Goal: Navigation & Orientation: Find specific page/section

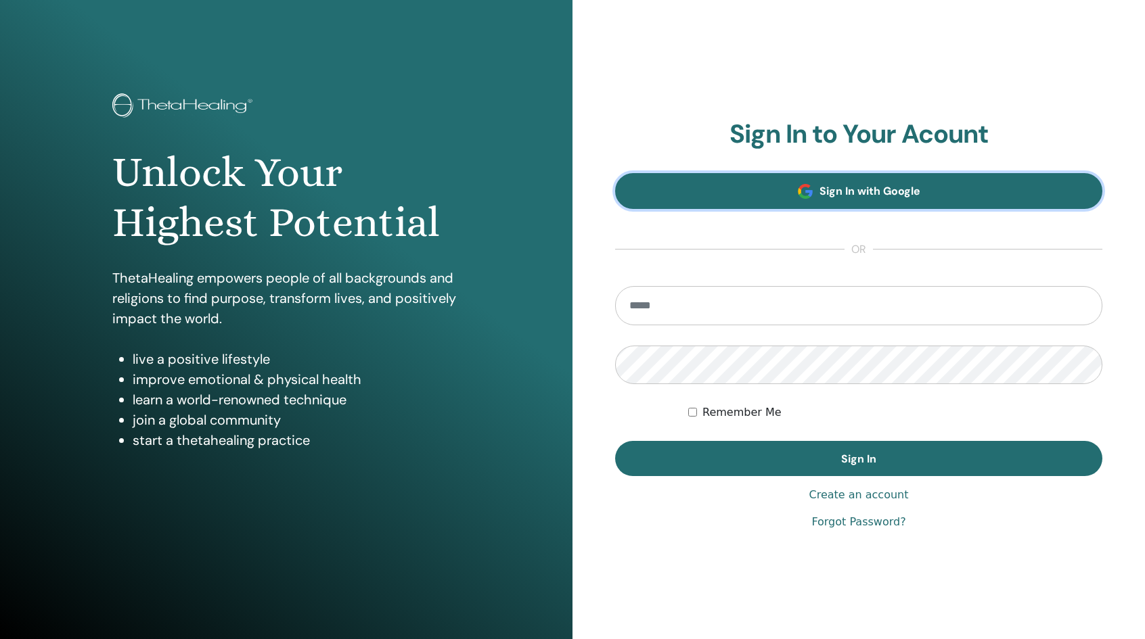
click at [754, 190] on link "Sign In with Google" at bounding box center [858, 191] width 487 height 36
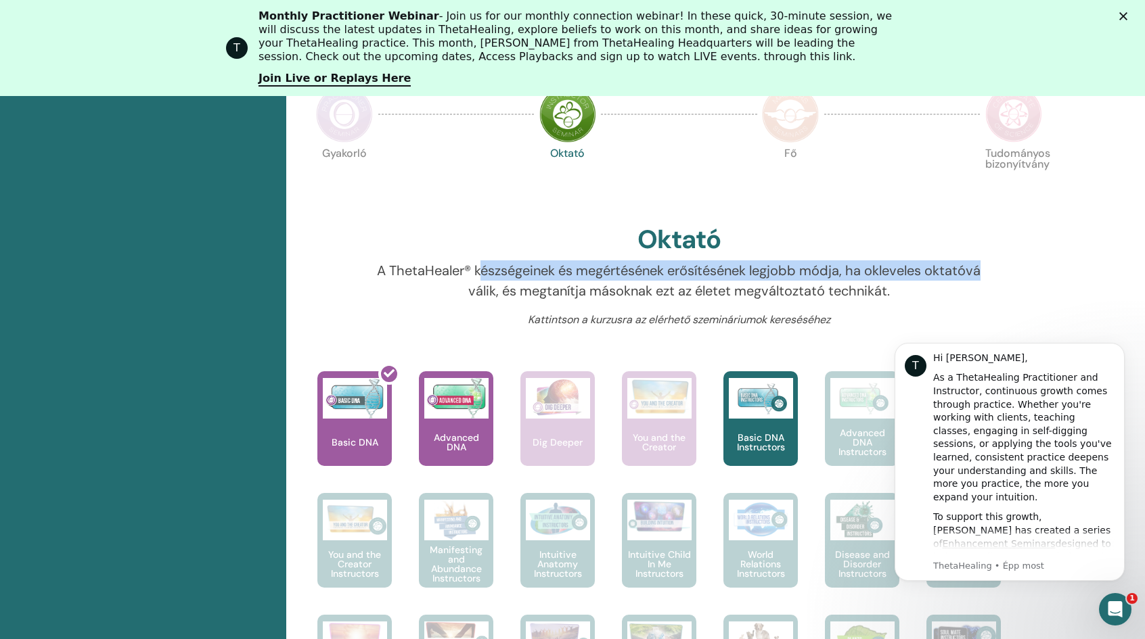
drag, startPoint x: 483, startPoint y: 264, endPoint x: 988, endPoint y: 275, distance: 504.8
click at [988, 275] on div "A ThetaHealer® készségeinek és megértésének erősítésének legjobb módja, ha okle…" at bounding box center [678, 285] width 630 height 51
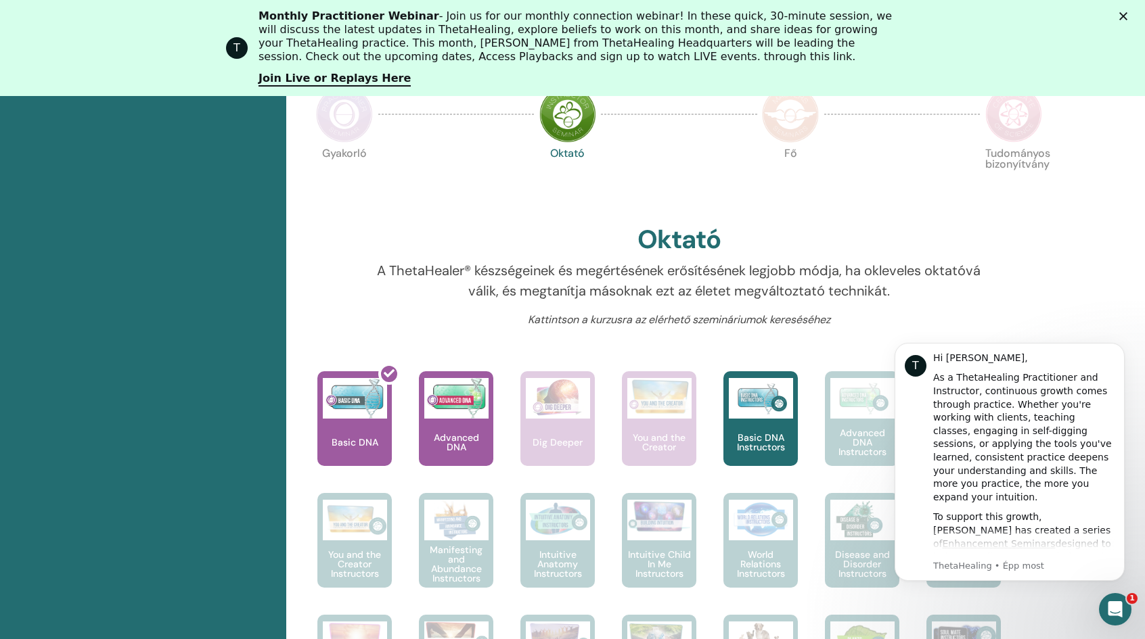
click at [1023, 269] on div at bounding box center [1025, 285] width 63 height 51
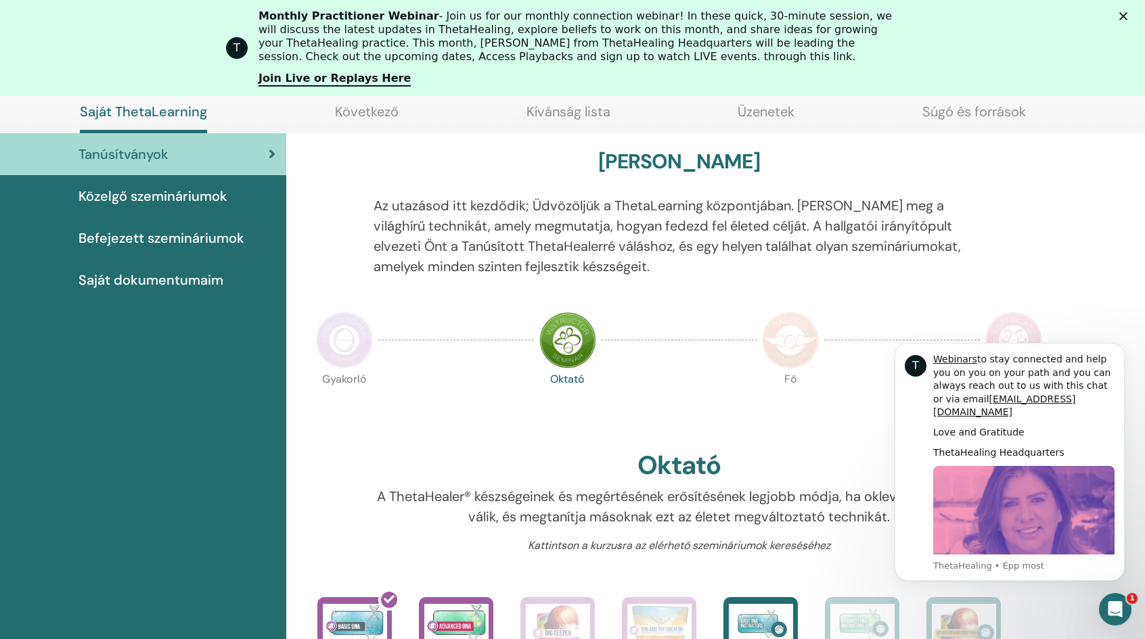
scroll to position [103, 0]
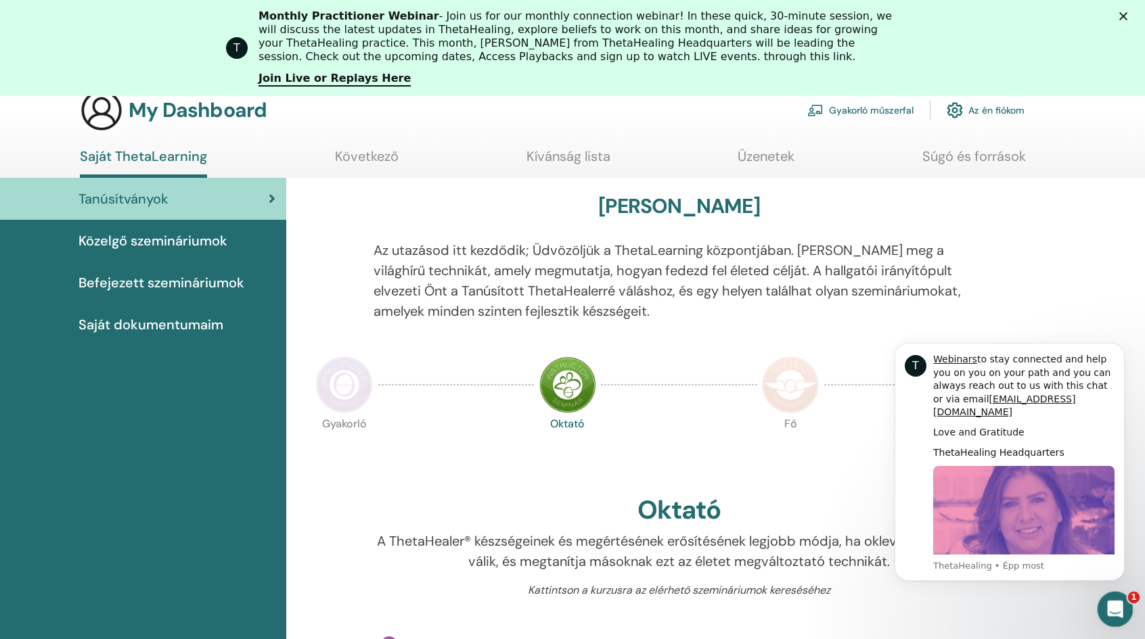
click at [1107, 605] on icon "Intercom üzenőfelület megnyitása" at bounding box center [1113, 608] width 22 height 22
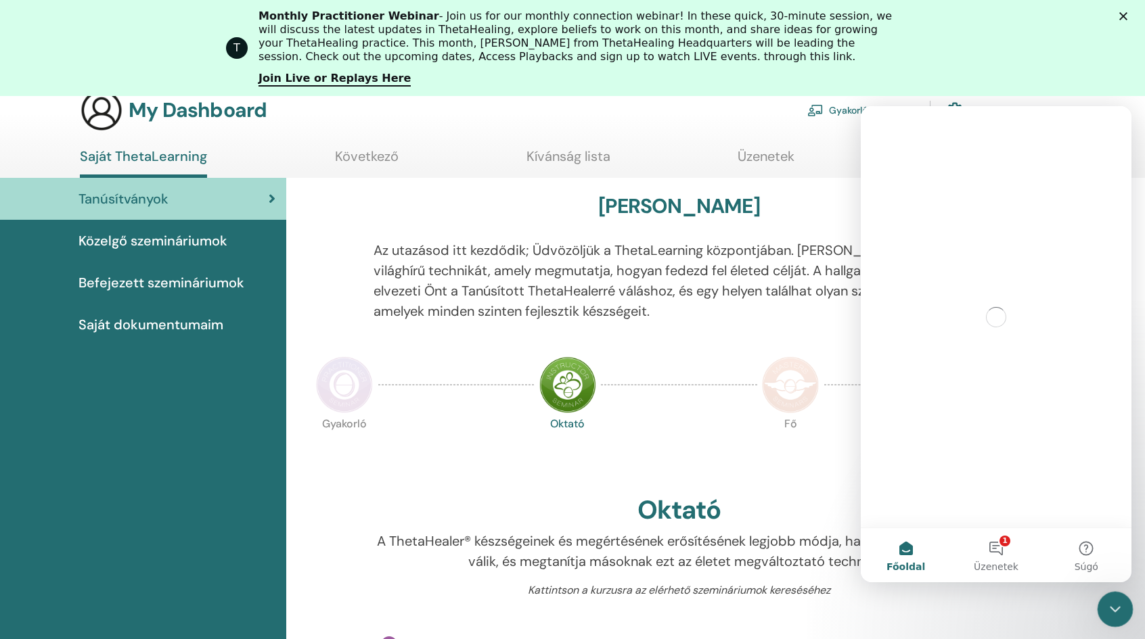
scroll to position [0, 0]
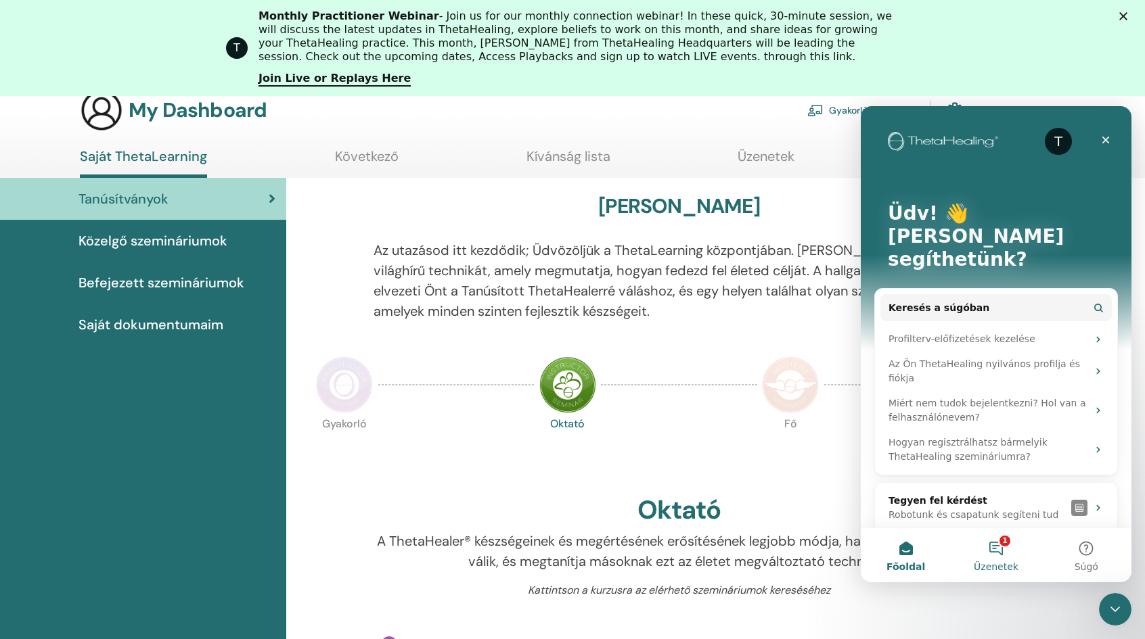
click at [992, 556] on button "1 Üzenetek" at bounding box center [995, 555] width 90 height 54
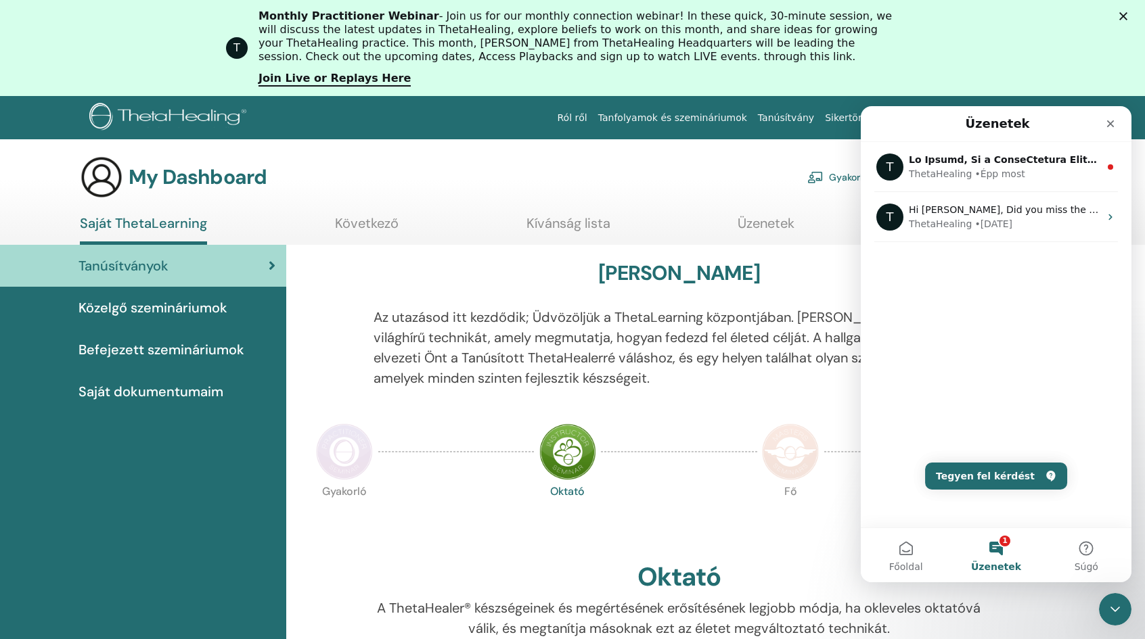
click at [166, 351] on span "Befejezett szemináriumok" at bounding box center [161, 350] width 166 height 20
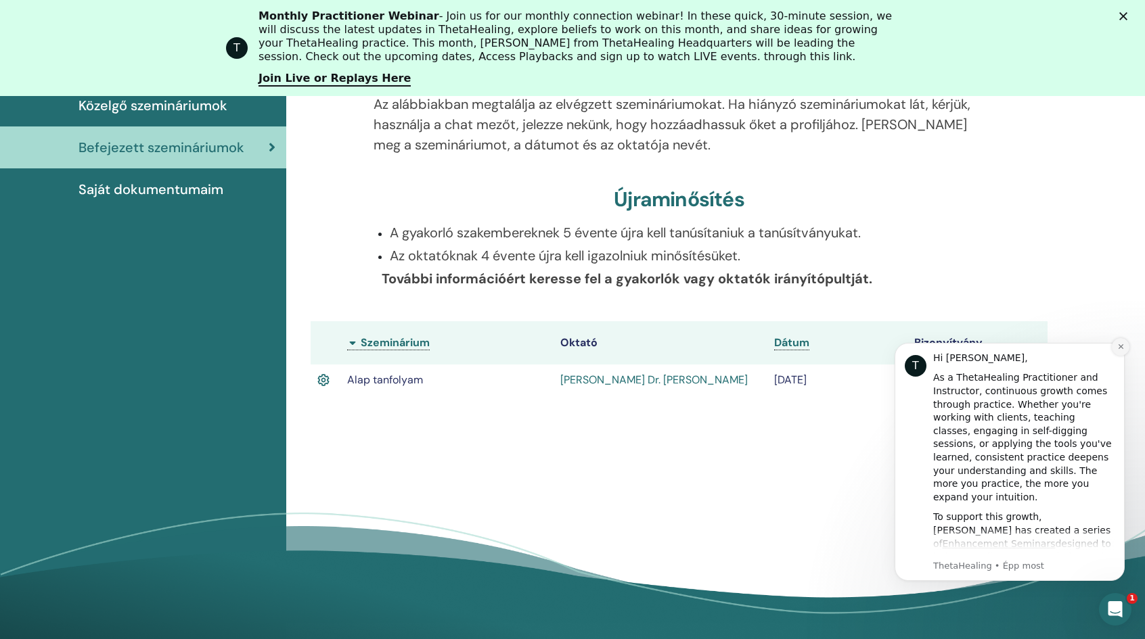
click at [1119, 350] on icon "Dismiss notification" at bounding box center [1120, 346] width 7 height 7
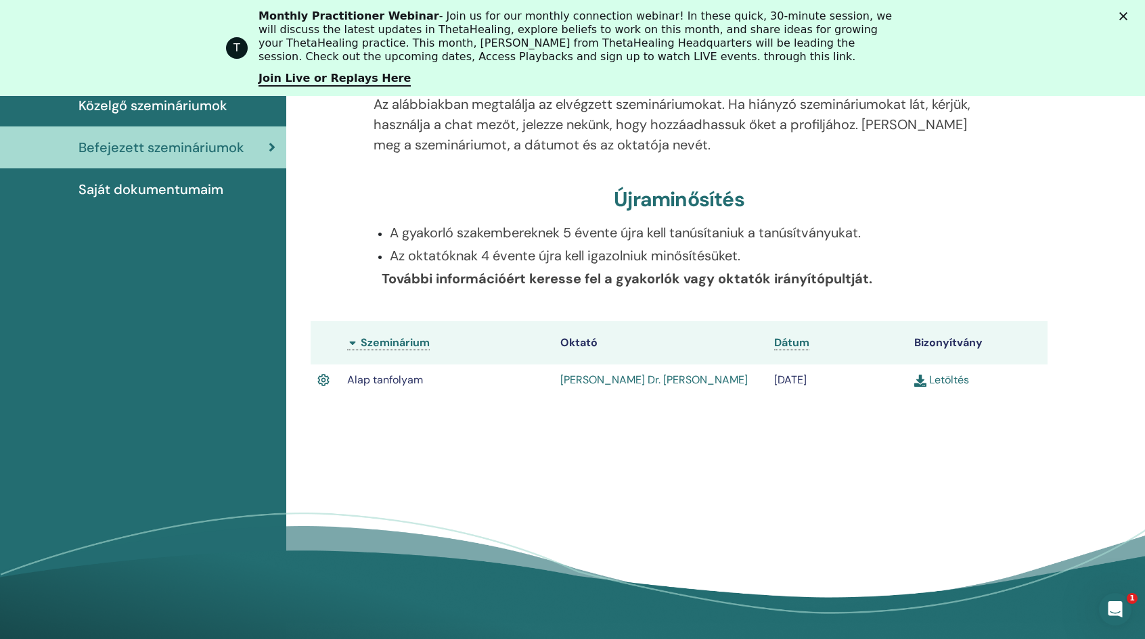
drag, startPoint x: 549, startPoint y: 227, endPoint x: 905, endPoint y: 237, distance: 356.0
click at [905, 237] on p "A gyakorló szakembereknek 5 évente újra kell tanúsítaniuk a tanúsítványukat." at bounding box center [687, 233] width 594 height 20
click at [900, 272] on p "További információért keresse fel a gyakorlók vagy oktatók irányítópultját." at bounding box center [683, 279] width 602 height 20
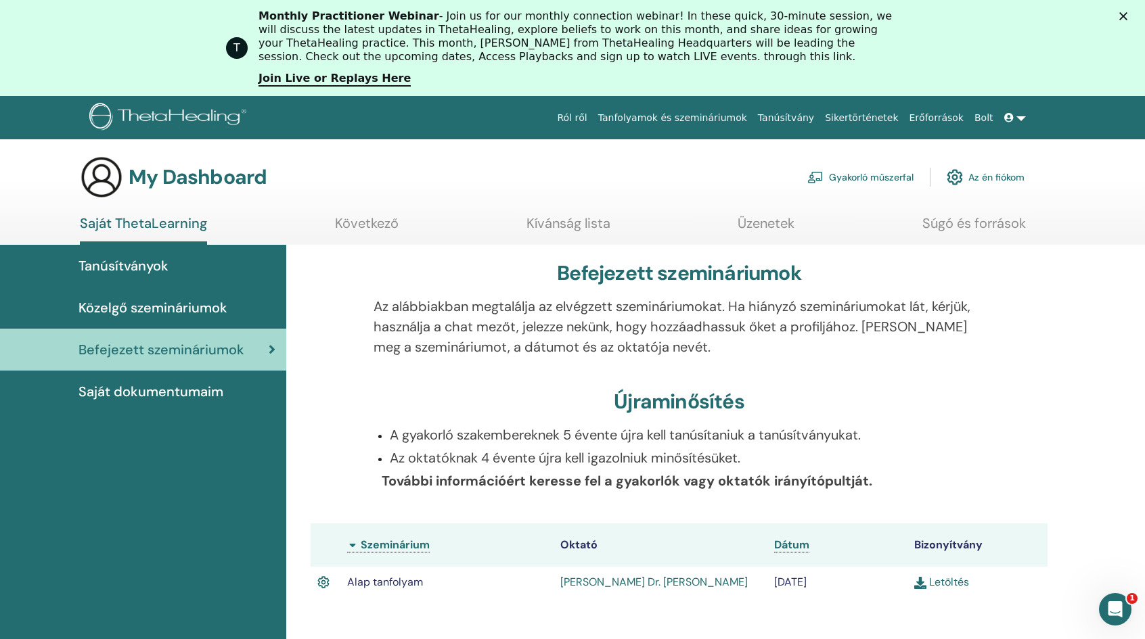
click at [180, 394] on span "Saját dokumentumaim" at bounding box center [150, 392] width 145 height 20
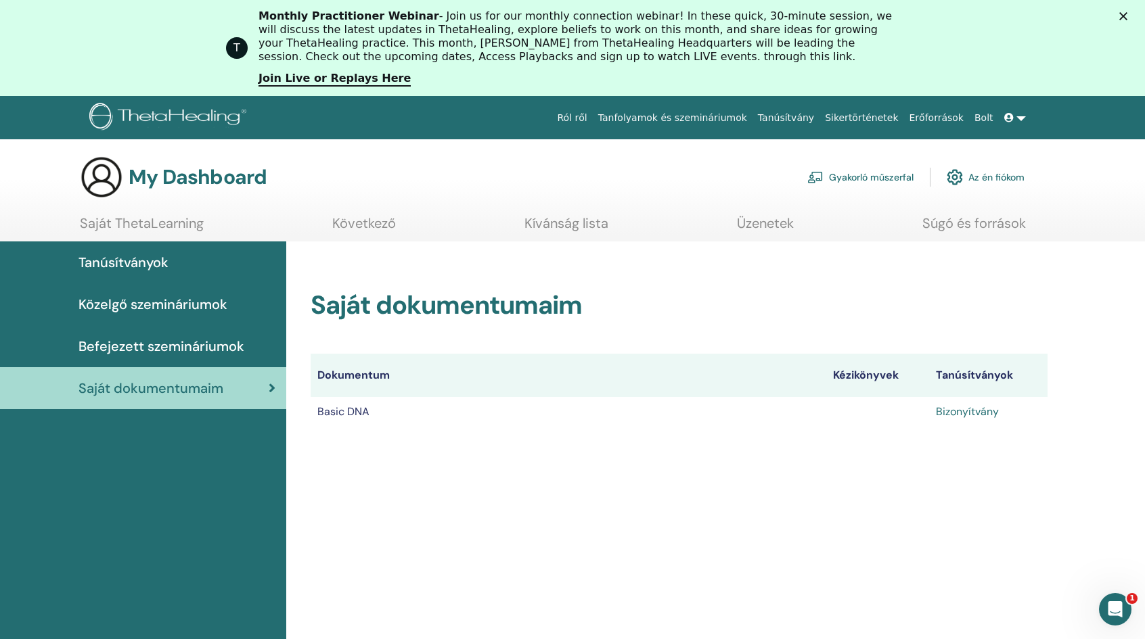
click at [971, 405] on link "Bizonyítvány" at bounding box center [967, 412] width 63 height 14
click at [129, 248] on link "Tanúsítványok" at bounding box center [143, 263] width 286 height 42
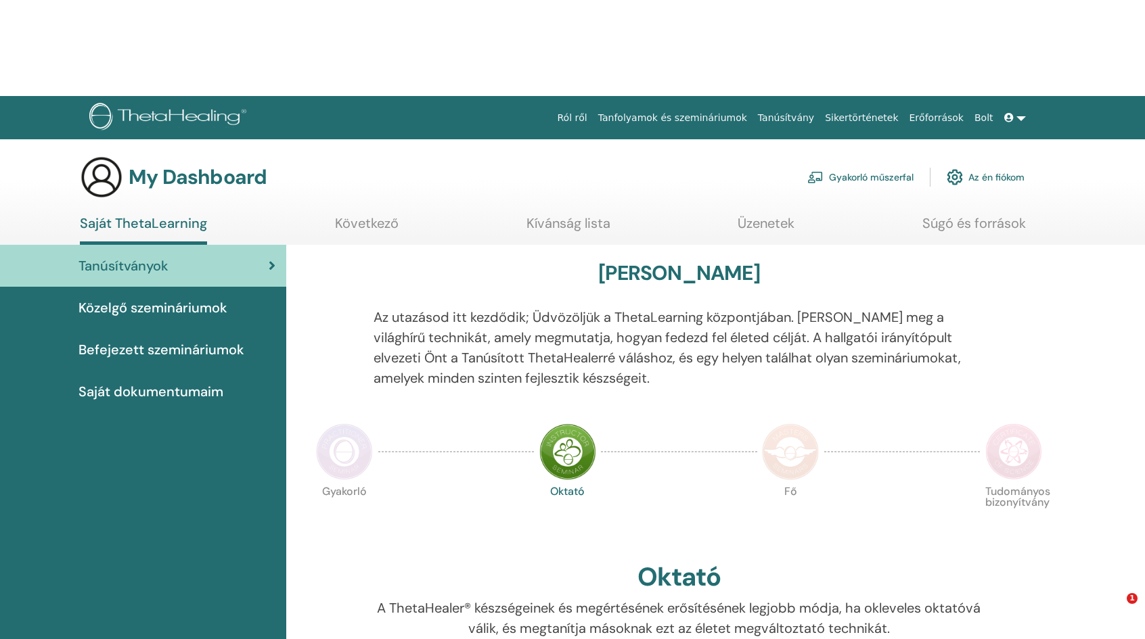
click at [150, 245] on div "Tanúsítványok Közelgő szemináriumok Befejezett szemináriumok Saját dokumentumaim" at bounding box center [143, 329] width 286 height 168
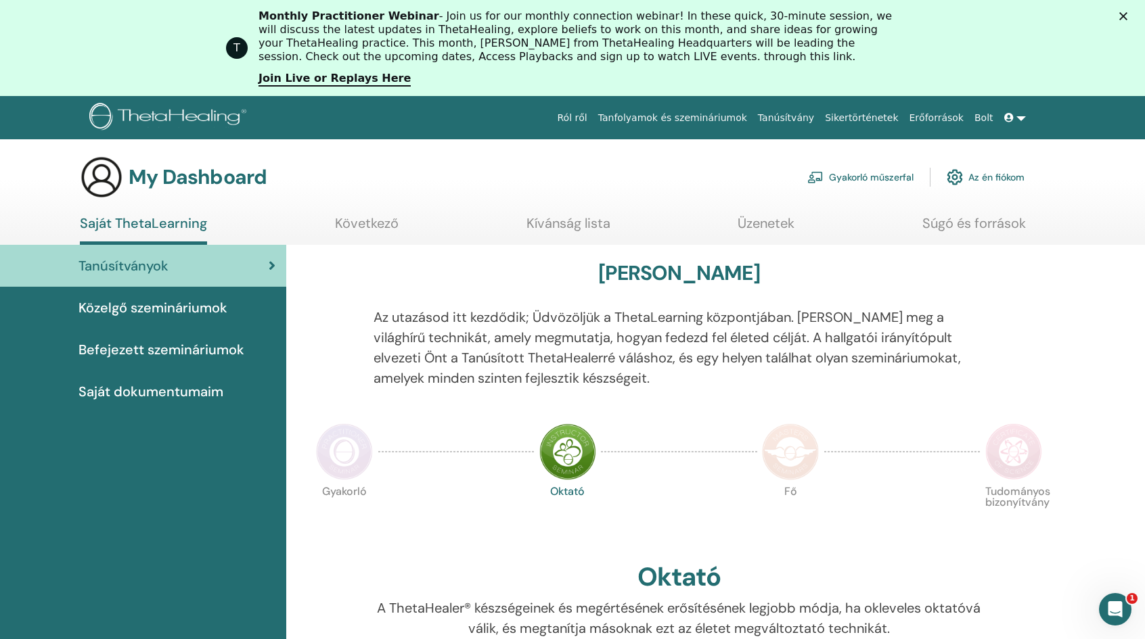
click at [147, 313] on span "Közelgő szemináriumok" at bounding box center [152, 308] width 149 height 20
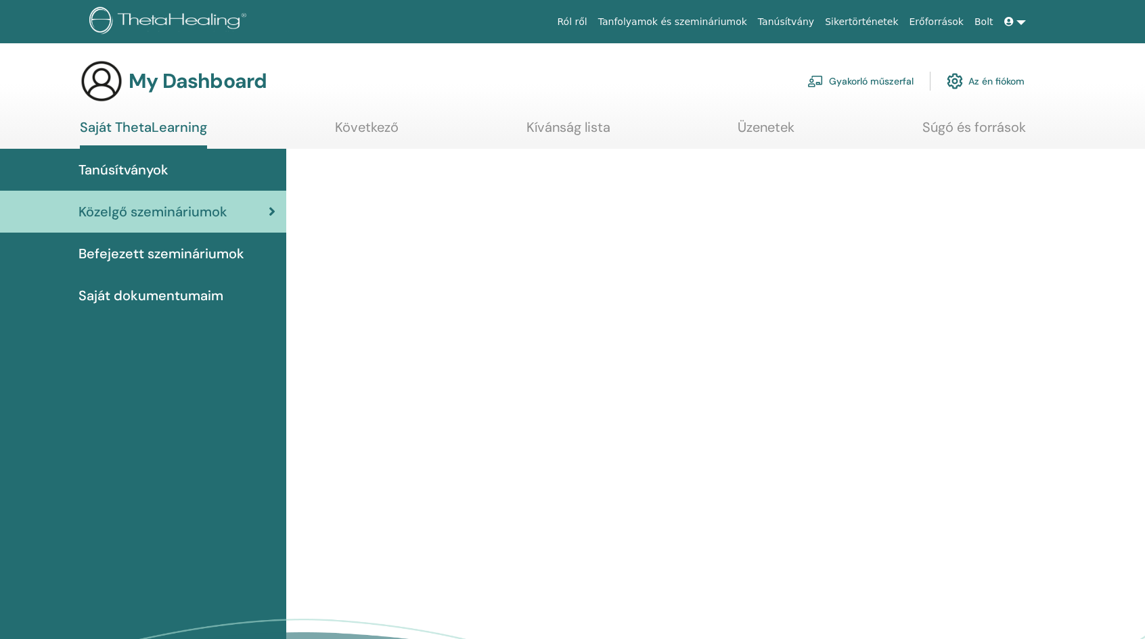
click at [156, 262] on span "Befejezett szemináriumok" at bounding box center [161, 254] width 166 height 20
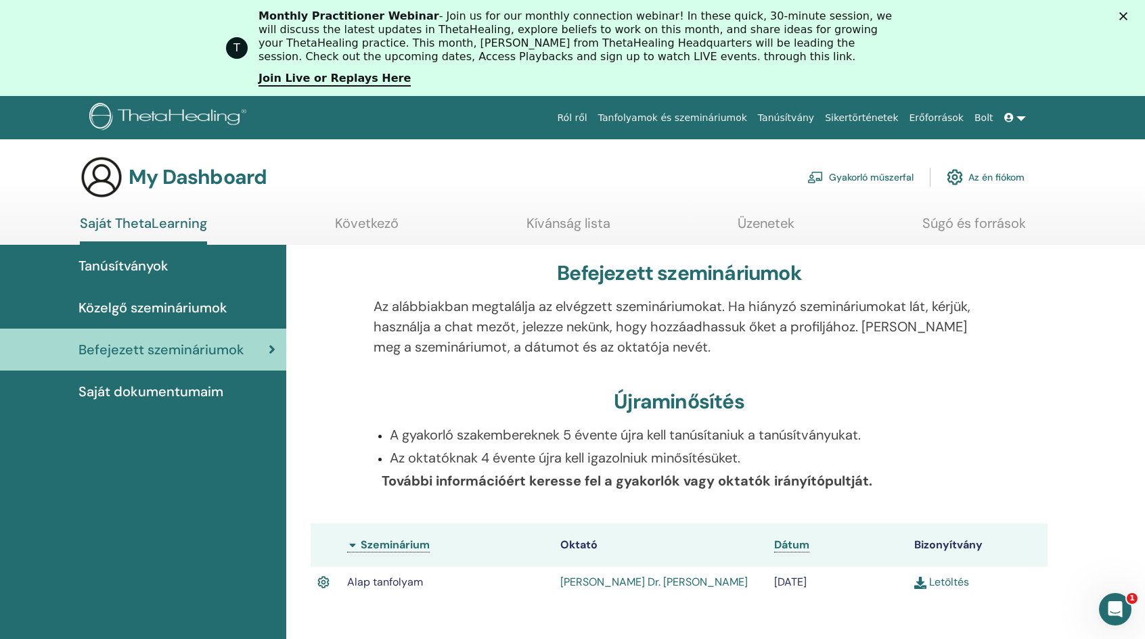
click at [985, 178] on link "Az én fiókom" at bounding box center [985, 177] width 78 height 30
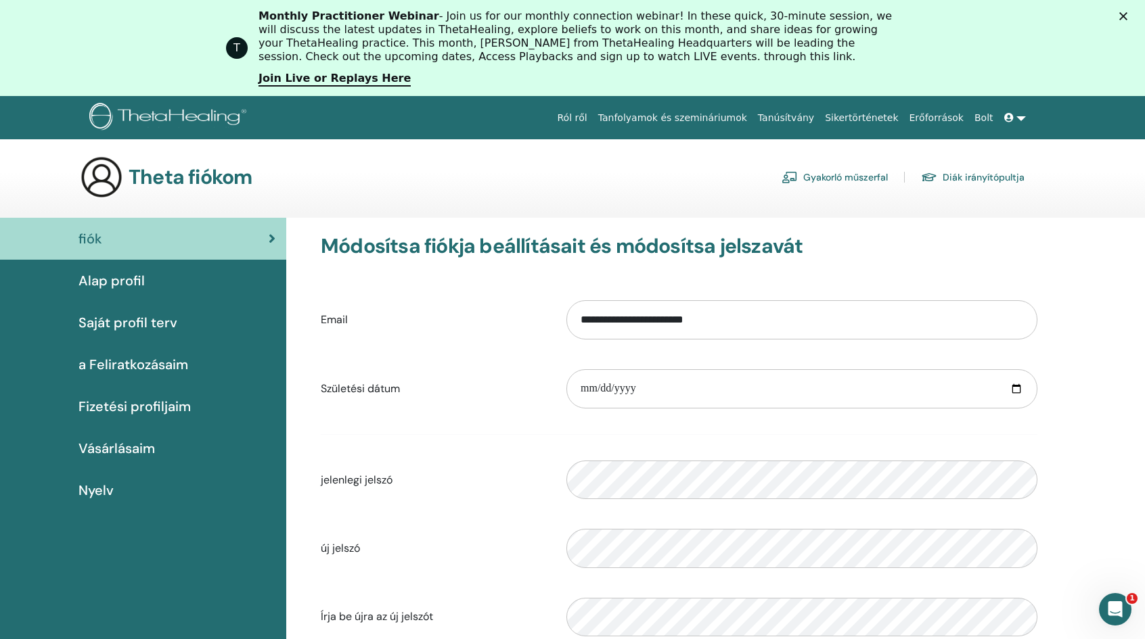
click at [115, 484] on div "Nyelv" at bounding box center [143, 490] width 265 height 20
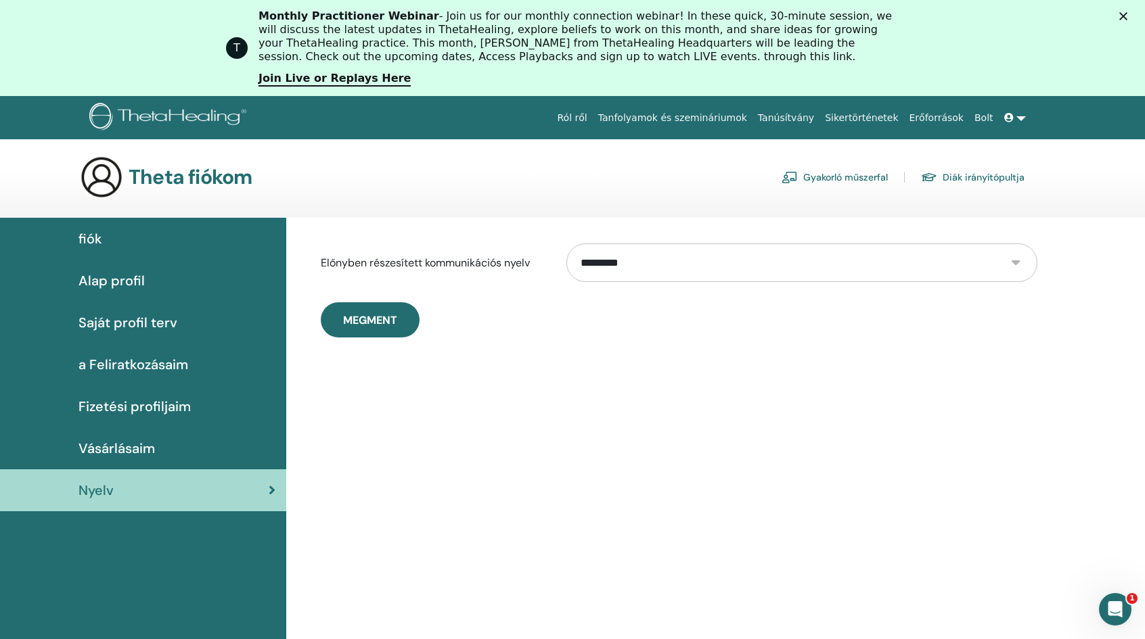
click at [126, 444] on span "Vásárlásaim" at bounding box center [116, 448] width 76 height 20
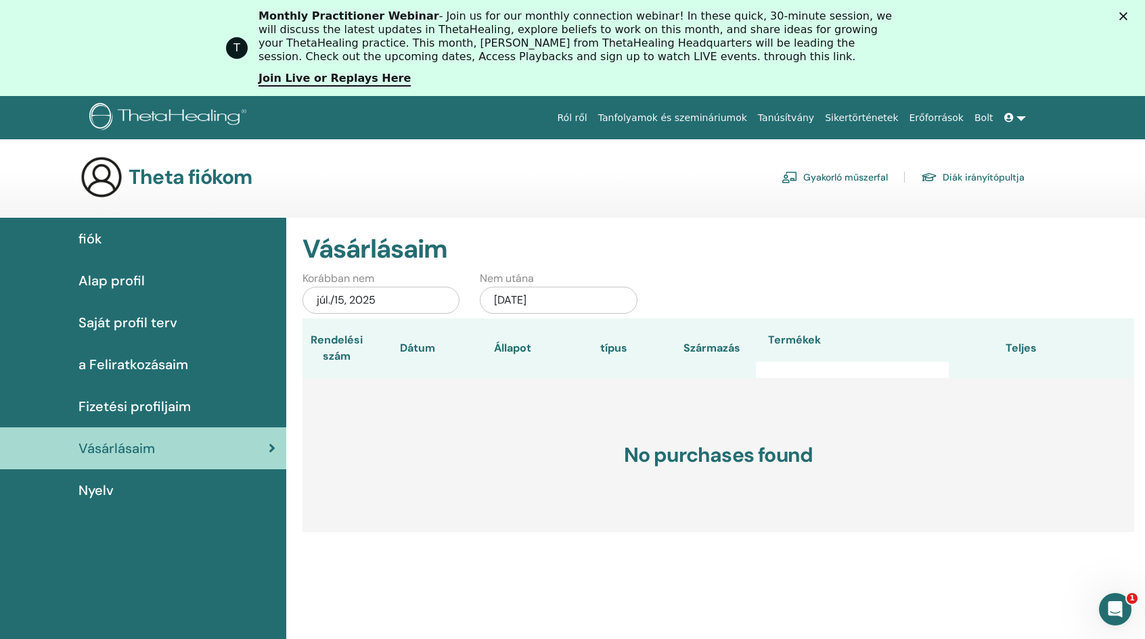
click at [130, 408] on span "Fizetési profiljaim" at bounding box center [134, 406] width 112 height 20
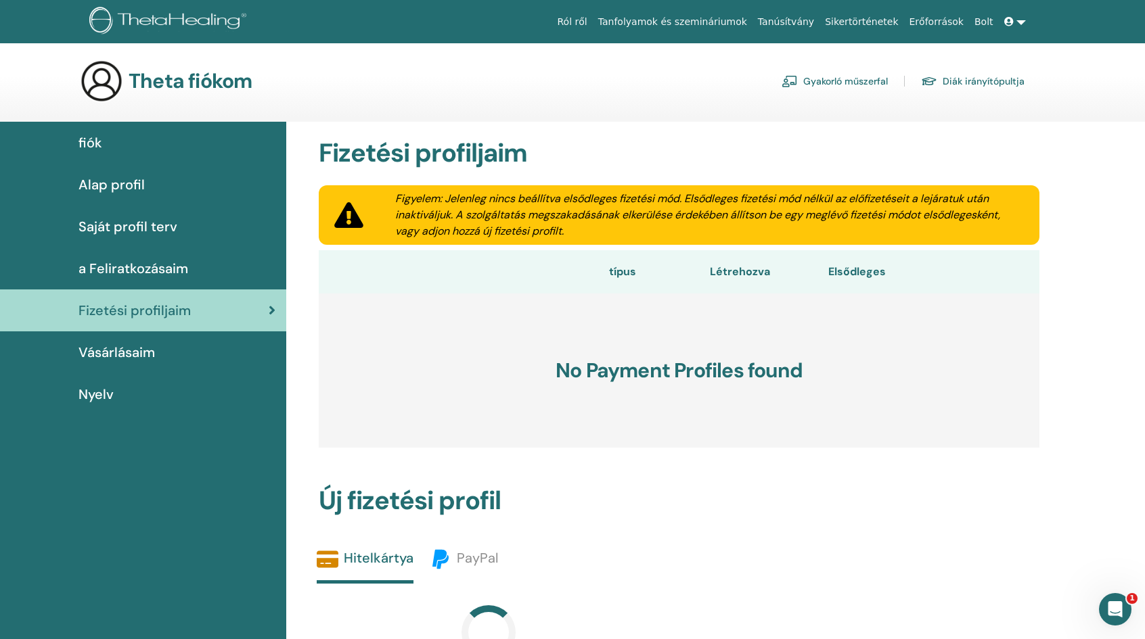
click at [152, 258] on div "fiók Alap profil Saját profil terv a Feliratkozásaim Fizetési profiljaim Vásárl…" at bounding box center [143, 269] width 286 height 294
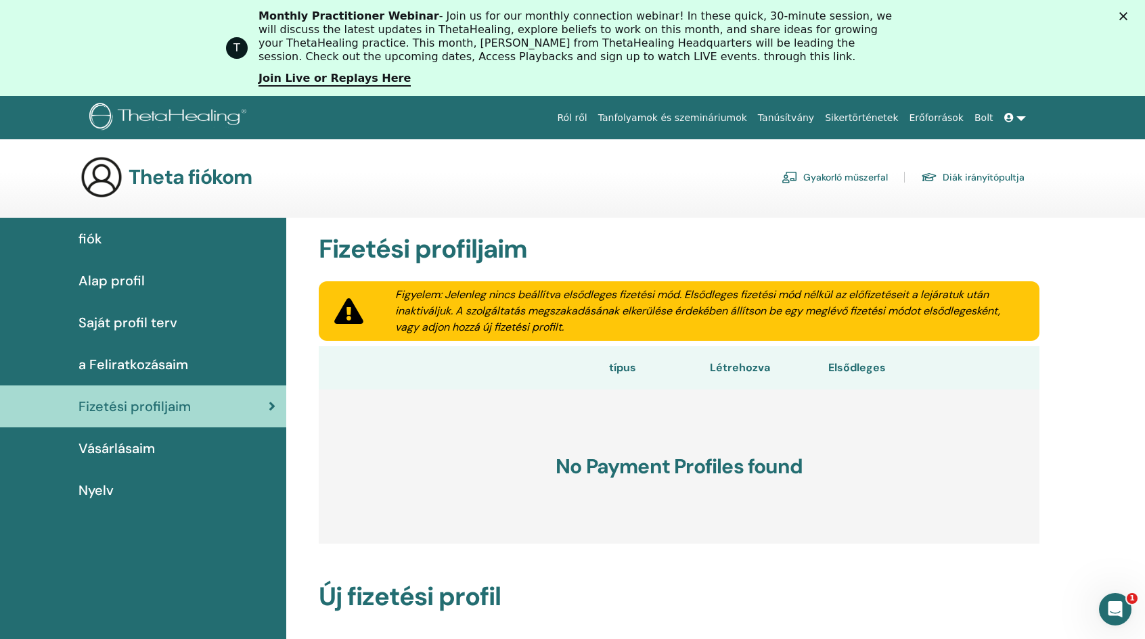
click at [138, 369] on span "a Feliratkozásaim" at bounding box center [133, 364] width 110 height 20
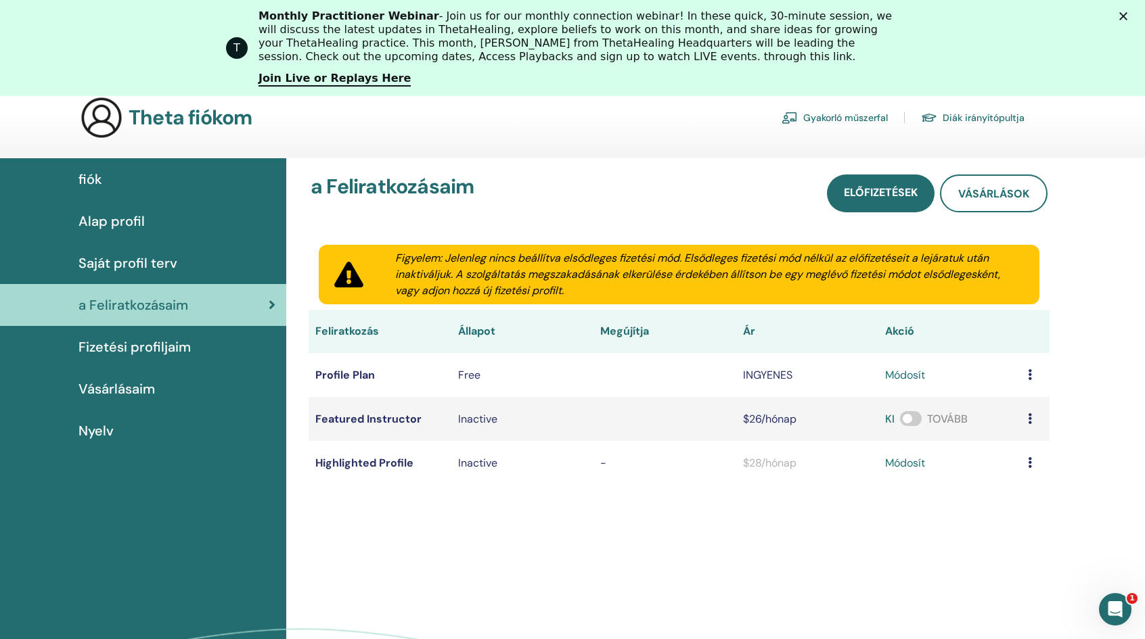
scroll to position [68, 0]
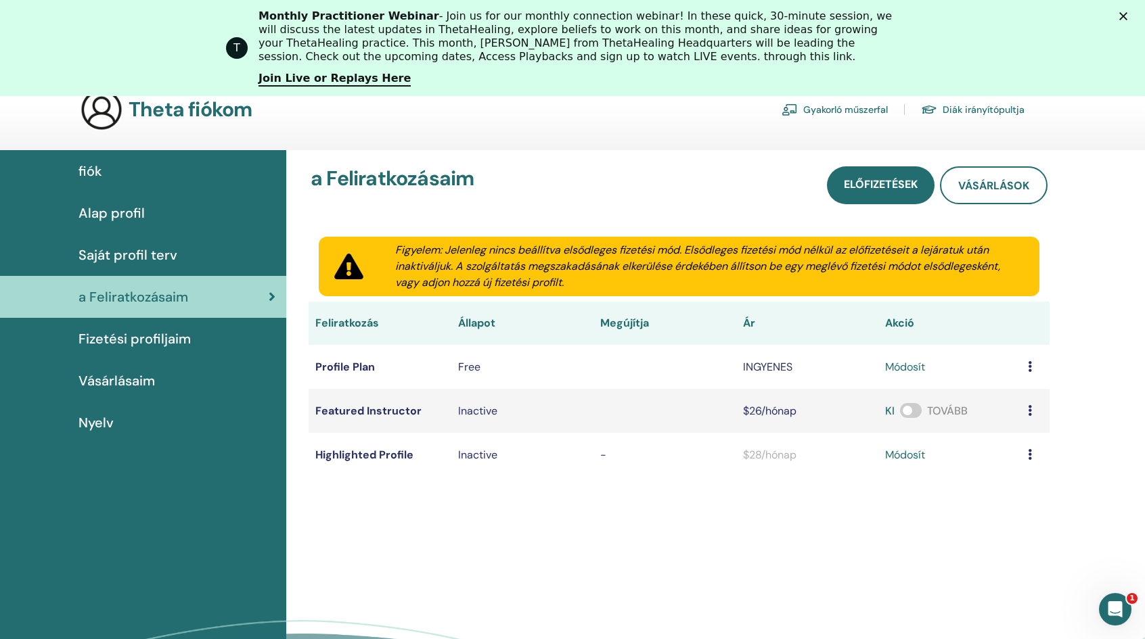
click at [1034, 367] on td at bounding box center [1035, 367] width 28 height 44
click at [1027, 370] on td at bounding box center [1035, 367] width 28 height 44
click at [894, 363] on link "módosít" at bounding box center [905, 367] width 40 height 16
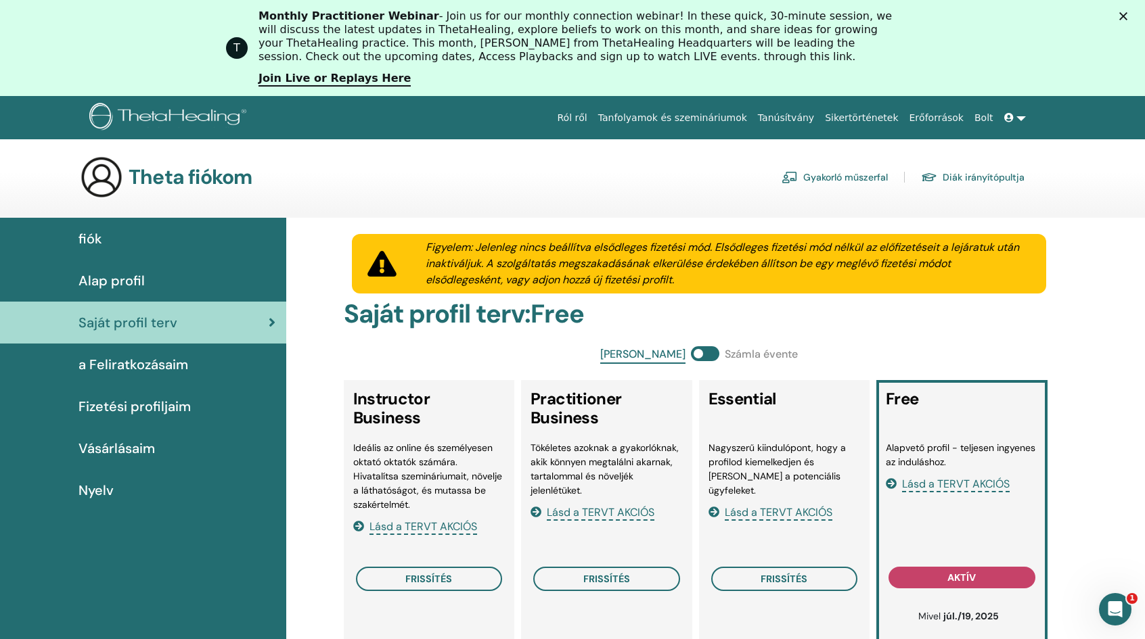
click at [207, 111] on img at bounding box center [170, 118] width 162 height 30
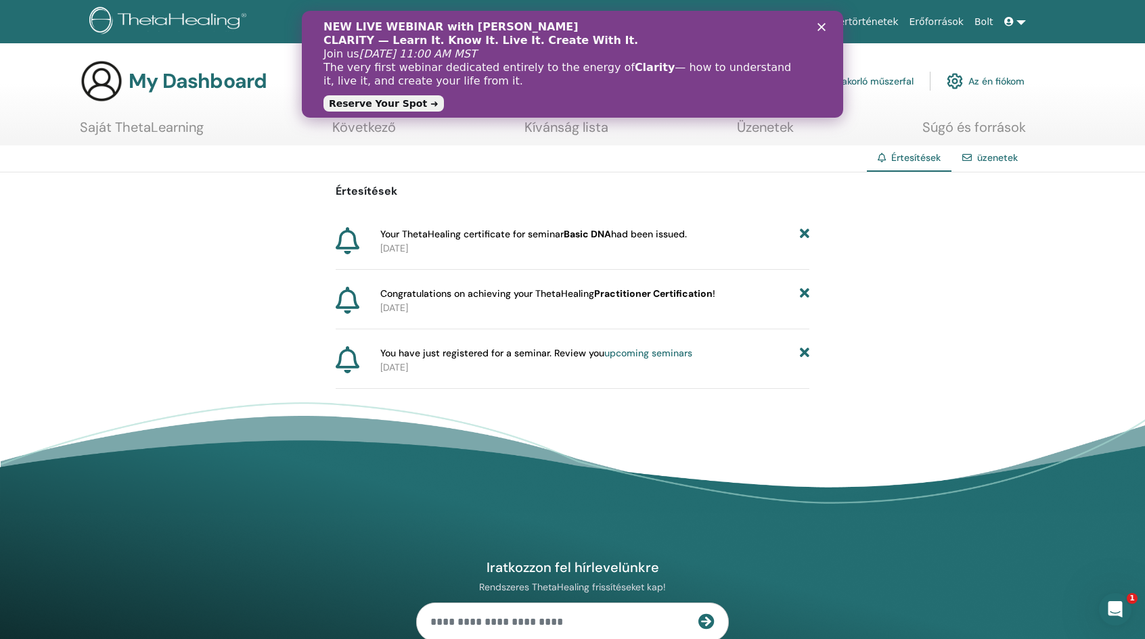
click at [490, 229] on span "Your ThetaHealing certificate for seminar Basic DNA had been issued." at bounding box center [533, 234] width 306 height 14
click at [668, 233] on span "Your ThetaHealing certificate for seminar Basic DNA had been issued." at bounding box center [533, 234] width 306 height 14
click at [821, 32] on div "NEW LIVE WEBINAR with Vianna Stibal CLARITY — Learn It. Know It. Live It. Creat…" at bounding box center [572, 64] width 541 height 96
click at [824, 16] on div "NEW LIVE WEBINAR with Vianna Stibal CLARITY — Learn It. Know It. Live It. Creat…" at bounding box center [572, 64] width 541 height 96
click at [818, 30] on polygon "Bezárás" at bounding box center [821, 27] width 8 height 8
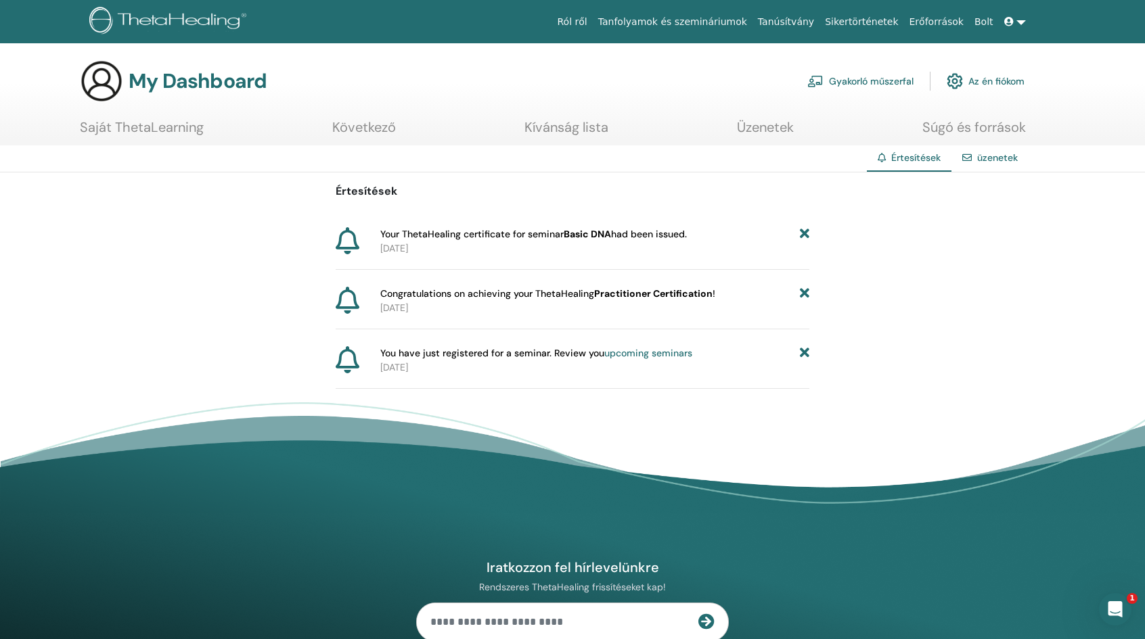
click at [946, 14] on link "Erőforrások" at bounding box center [936, 21] width 65 height 25
click at [141, 146] on div "Értesítések üzenetek" at bounding box center [572, 158] width 1145 height 27
click at [155, 121] on link "Saját ThetaLearning" at bounding box center [142, 132] width 124 height 26
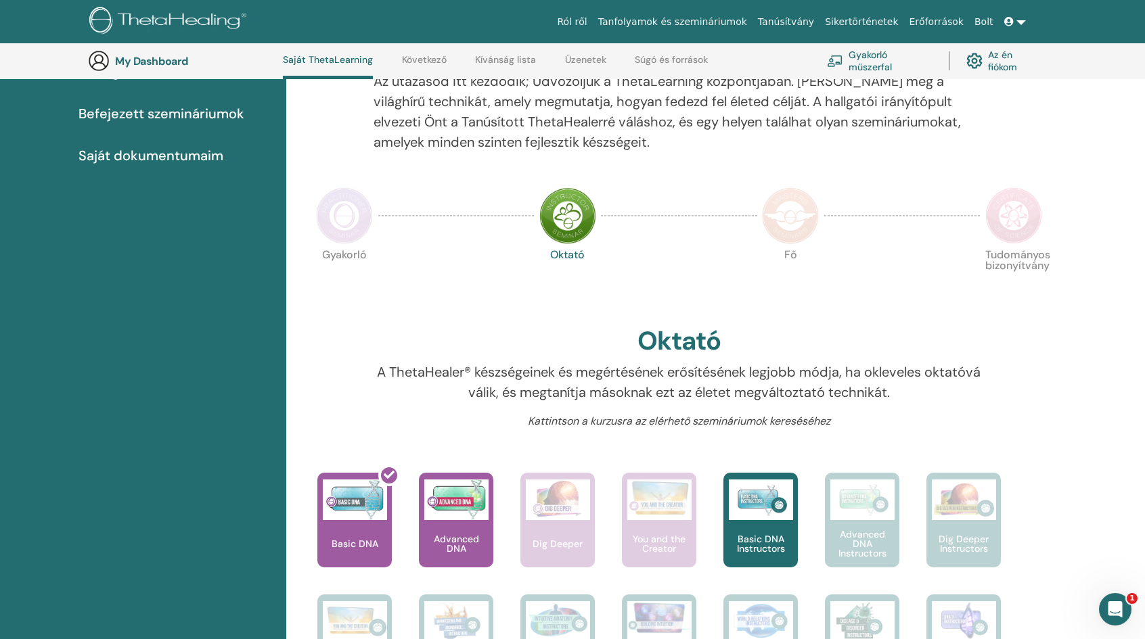
scroll to position [170, 0]
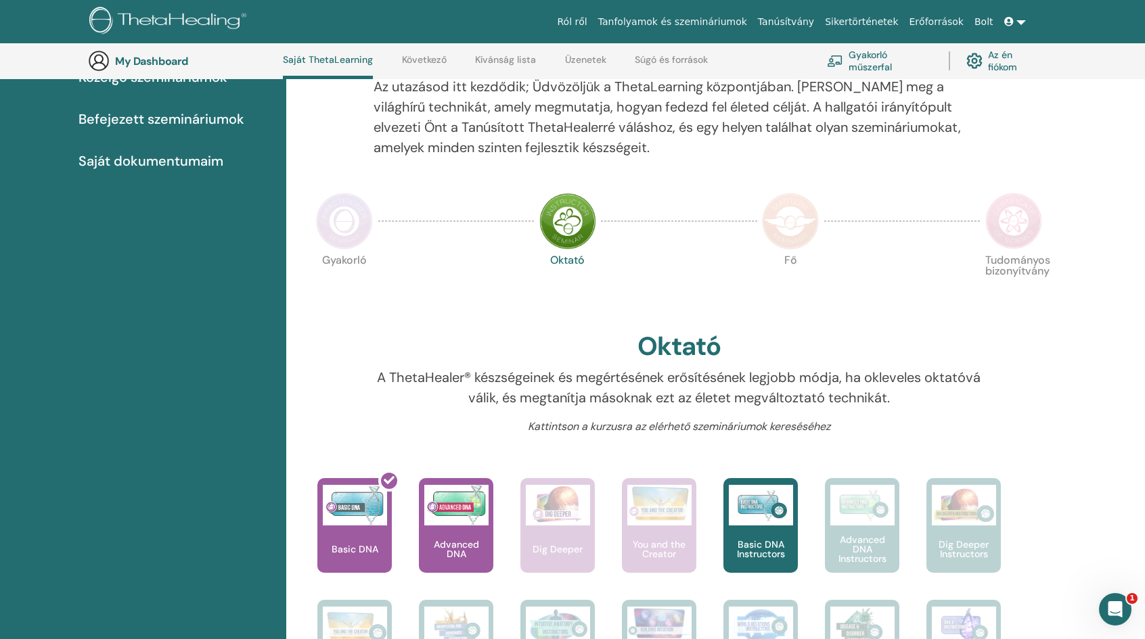
click at [337, 221] on img at bounding box center [344, 221] width 57 height 57
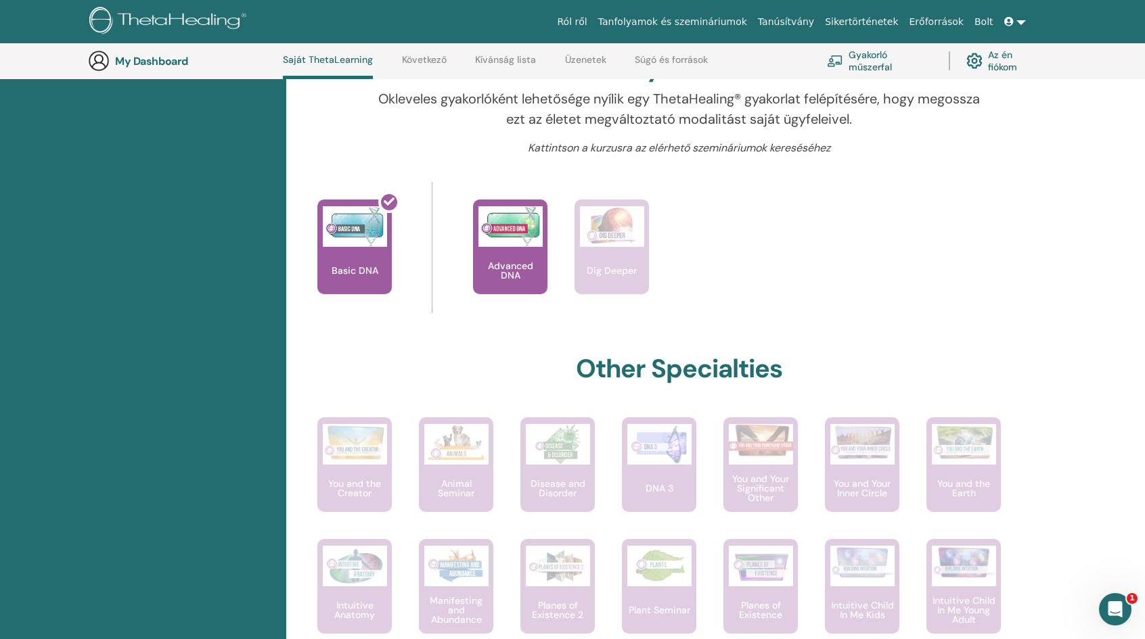
scroll to position [446, 0]
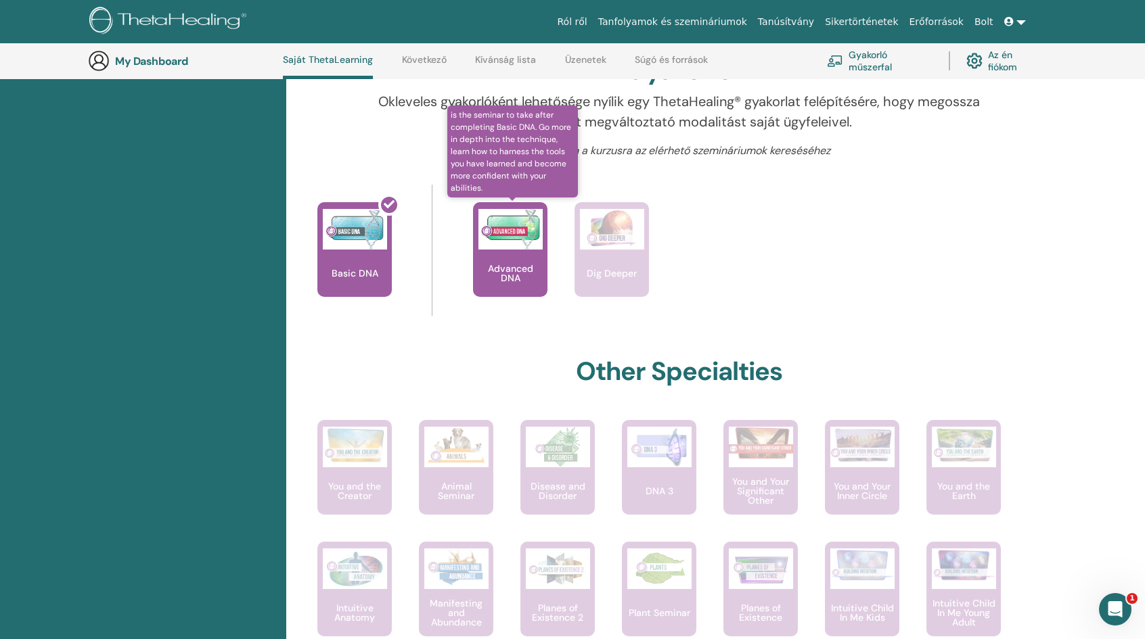
click at [495, 243] on img at bounding box center [510, 229] width 64 height 41
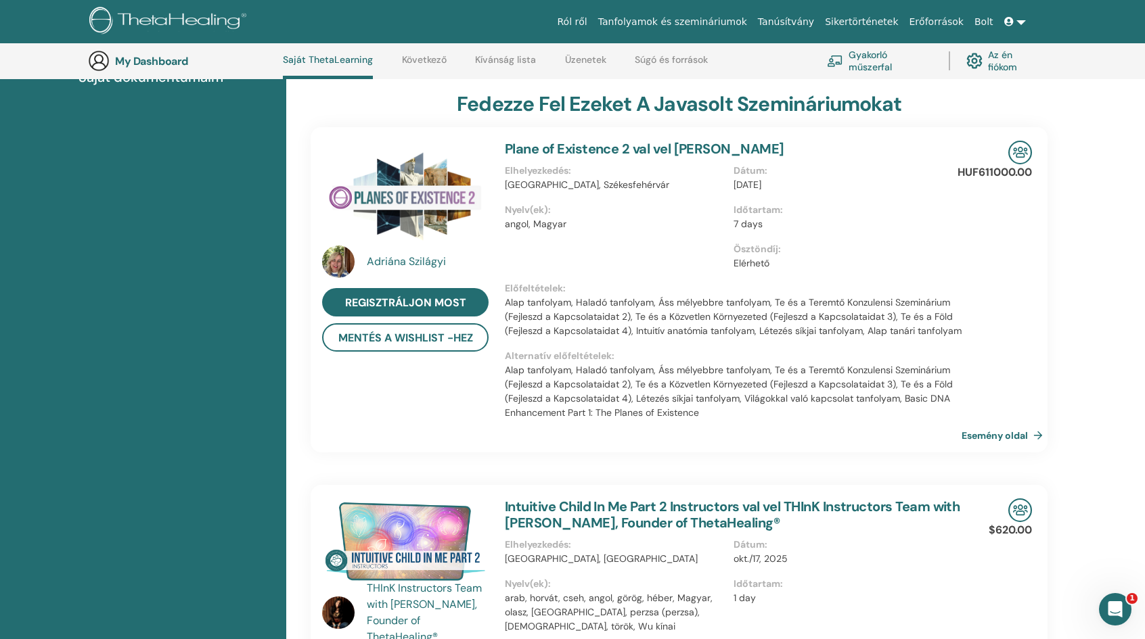
scroll to position [306, 0]
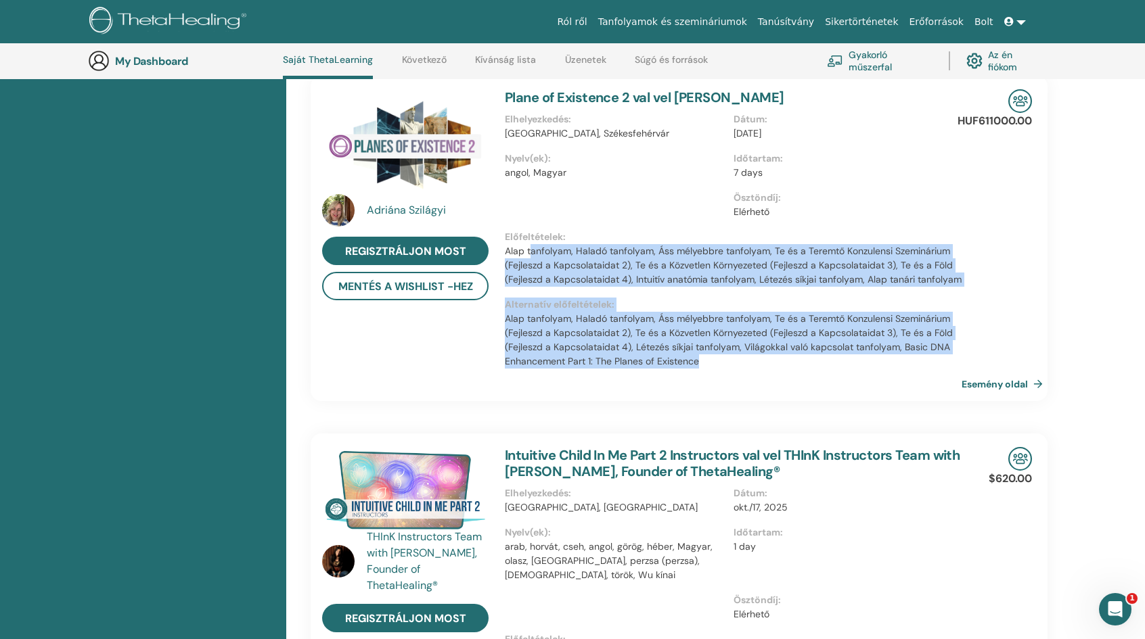
drag, startPoint x: 530, startPoint y: 247, endPoint x: 777, endPoint y: 375, distance: 278.4
click at [777, 375] on div "Plane of Existence 2 val vel [PERSON_NAME] Elhelyezkedés : [GEOGRAPHIC_DATA], […" at bounding box center [733, 238] width 473 height 325
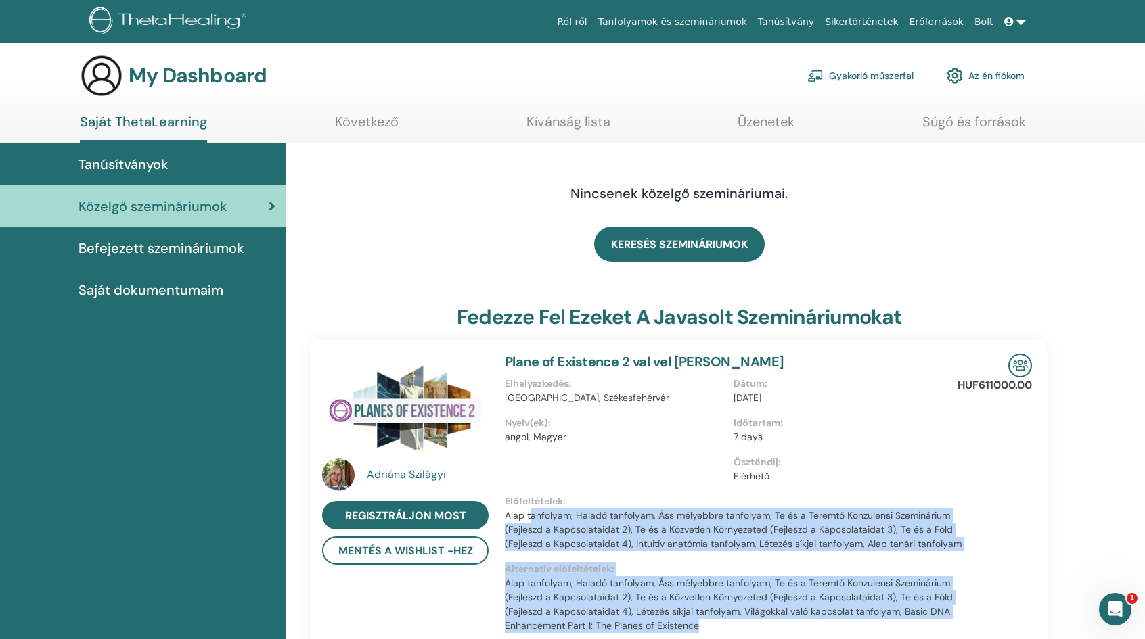
scroll to position [0, 0]
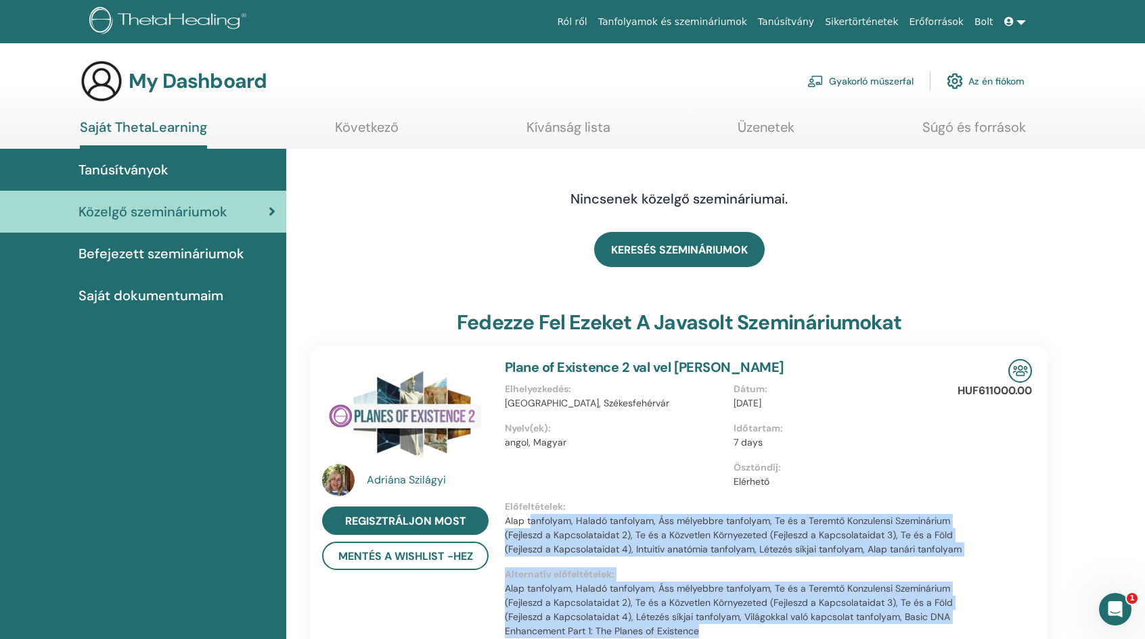
click at [778, 131] on link "Üzenetek" at bounding box center [765, 132] width 57 height 26
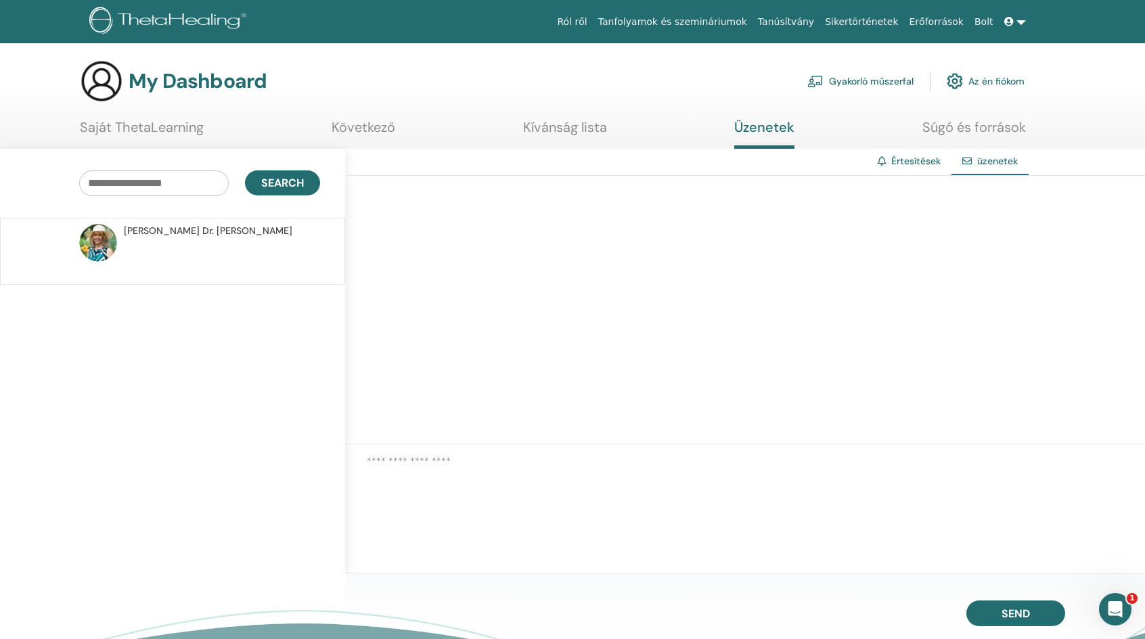
click at [147, 231] on span "[PERSON_NAME] Dr. [PERSON_NAME]" at bounding box center [208, 231] width 168 height 14
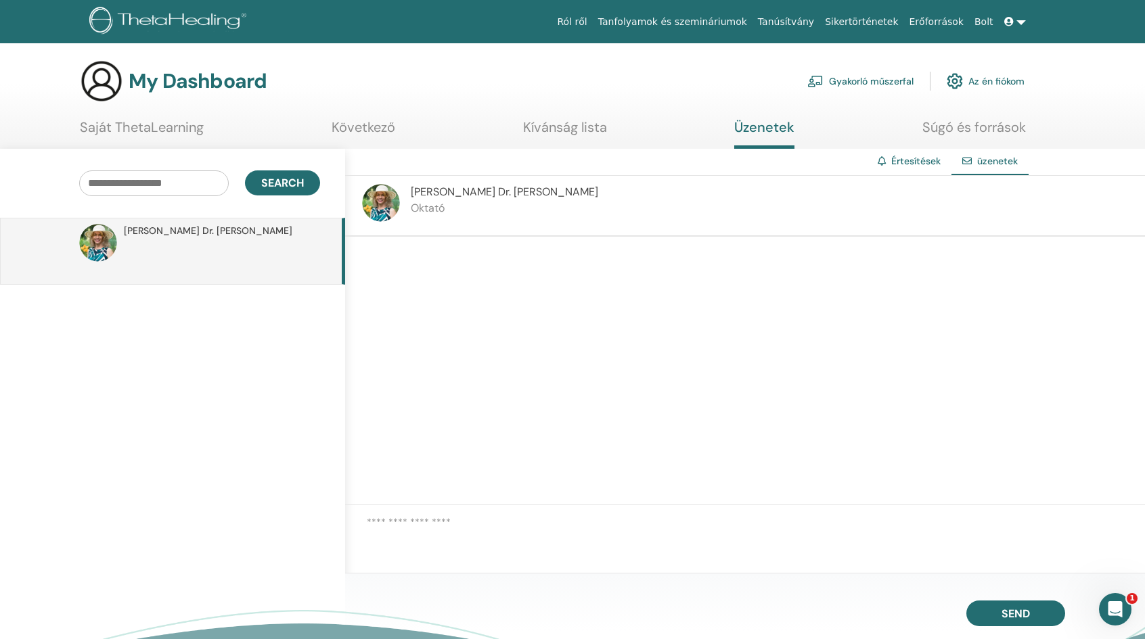
click at [469, 190] on span "[PERSON_NAME] Dr. [PERSON_NAME]" at bounding box center [504, 192] width 187 height 14
click at [424, 196] on span "[PERSON_NAME] Dr. [PERSON_NAME]" at bounding box center [504, 192] width 187 height 14
click at [407, 196] on div "[PERSON_NAME] Dr. [PERSON_NAME]" at bounding box center [745, 206] width 800 height 61
click at [438, 191] on span "Agnes Katalin Dr. Szabó" at bounding box center [504, 192] width 187 height 14
click at [892, 82] on link "Gyakorló műszerfal" at bounding box center [860, 81] width 106 height 30
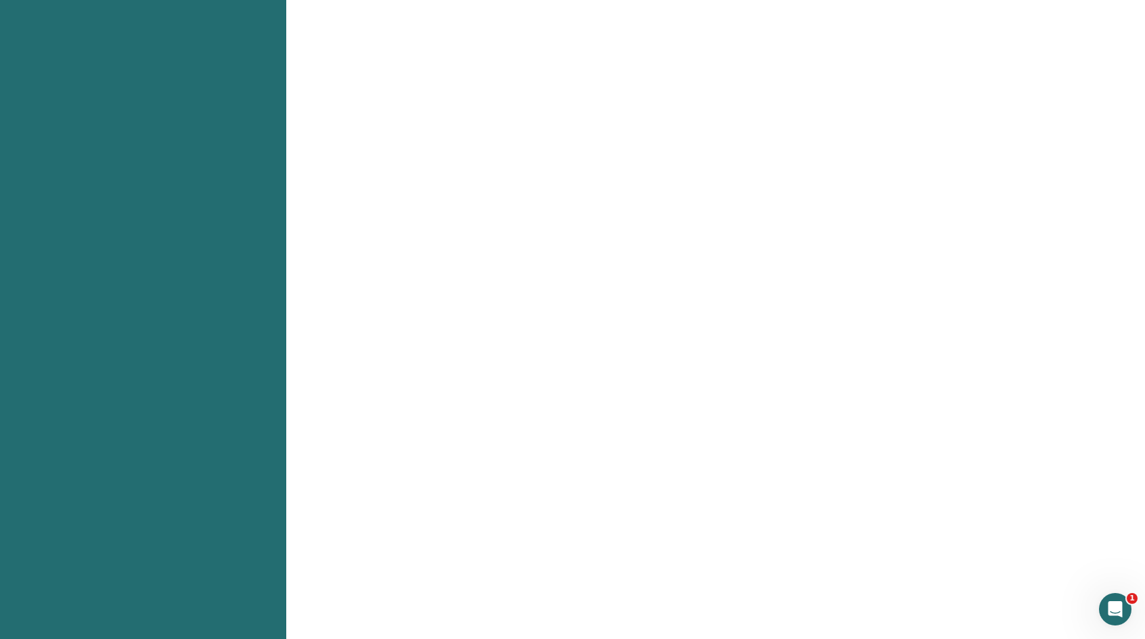
scroll to position [541, 0]
